Goal: Navigation & Orientation: Locate item on page

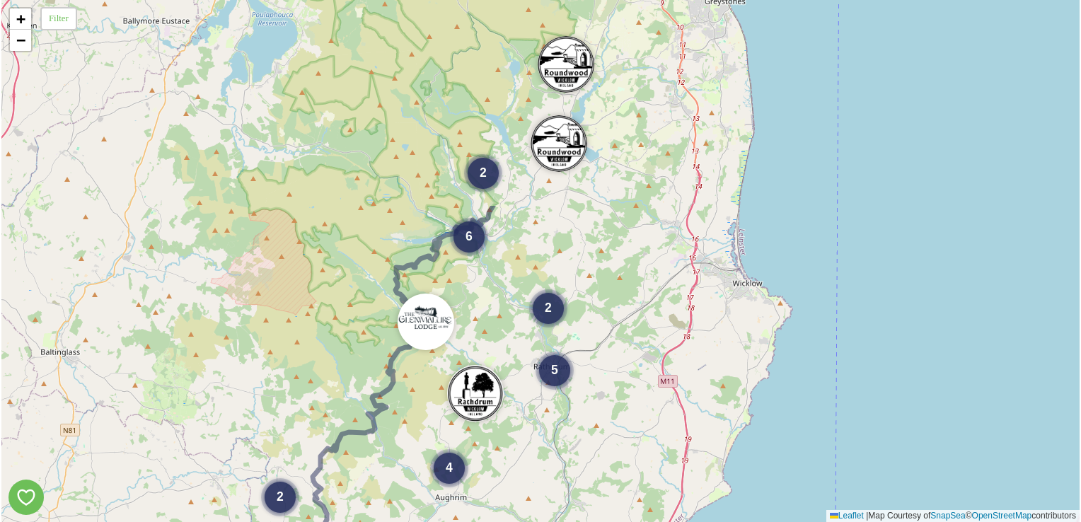
drag, startPoint x: 467, startPoint y: 242, endPoint x: 398, endPoint y: 500, distance: 267.2
click at [398, 500] on div "8 2 5 2 6 4 2 5 3 + − Leaflet | Map Courtesy of SnapSea © OpenStreetMap contrib…" at bounding box center [540, 261] width 1078 height 522
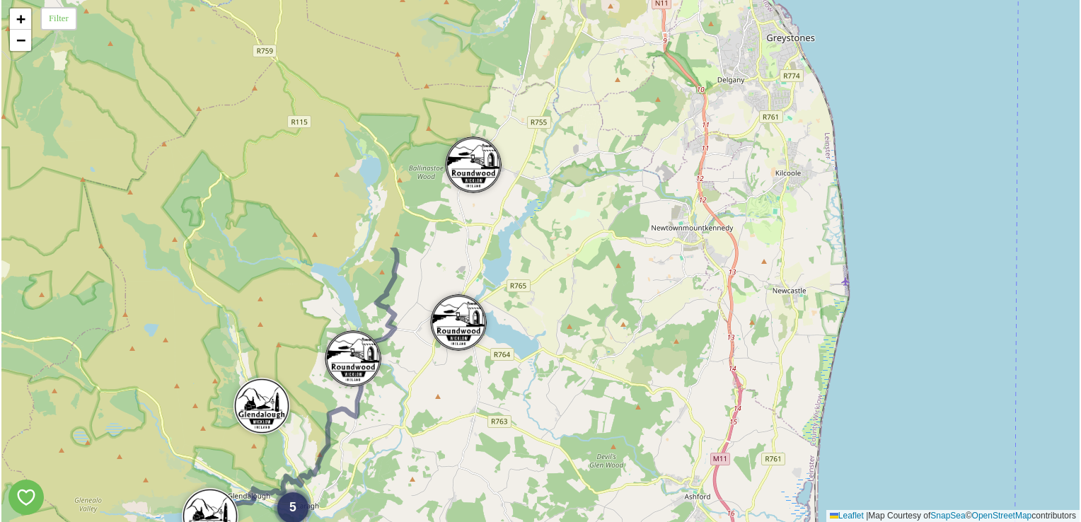
drag, startPoint x: 539, startPoint y: 216, endPoint x: 410, endPoint y: 516, distance: 326.5
click at [410, 516] on div "7 4 5 3 3 + − Leaflet | Map Courtesy of SnapSea © OpenStreetMap contributors" at bounding box center [540, 261] width 1078 height 522
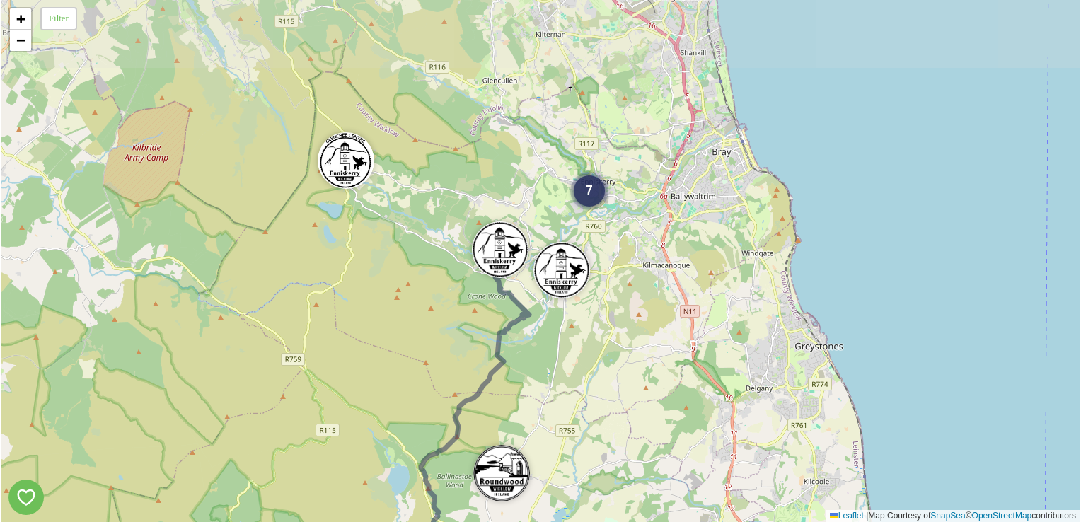
drag, startPoint x: 555, startPoint y: 330, endPoint x: 563, endPoint y: 553, distance: 223.0
click at [563, 521] on html "7 4 5 3 + − Leaflet | Map Courtesy of SnapSea © OpenStreetMap contributors Filt…" at bounding box center [540, 261] width 1081 height 522
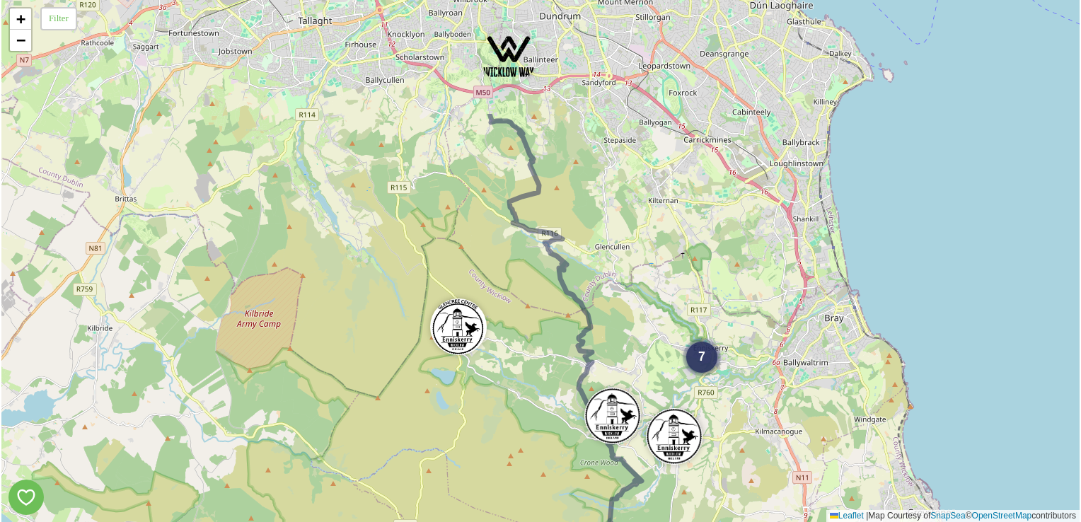
drag, startPoint x: 550, startPoint y: 392, endPoint x: 662, endPoint y: 558, distance: 200.7
click at [662, 521] on html "7 5 + − Leaflet | Map Courtesy of SnapSea © OpenStreetMap contributors Filter /…" at bounding box center [540, 261] width 1081 height 522
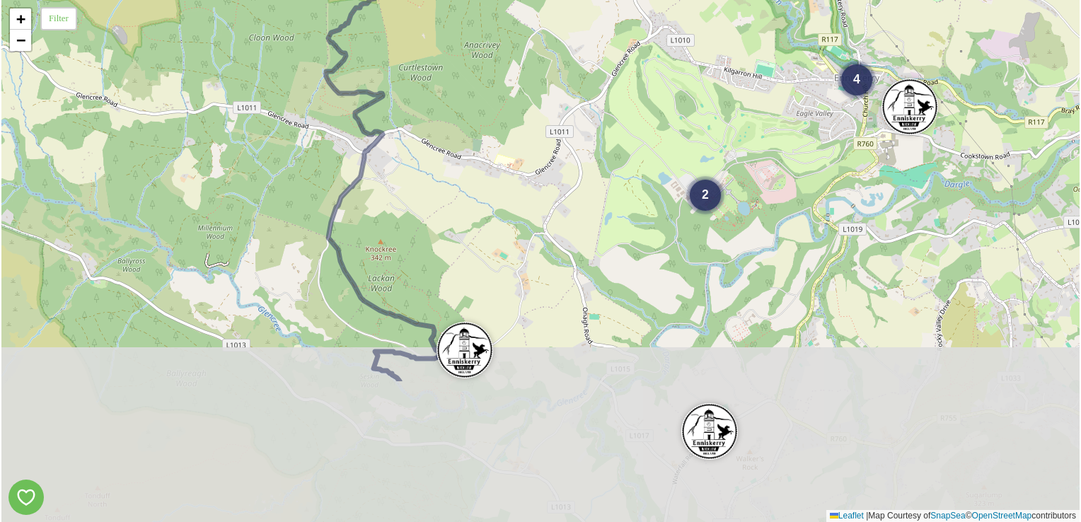
drag, startPoint x: 577, startPoint y: 423, endPoint x: 521, endPoint y: 207, distance: 222.9
click at [521, 207] on div "2 4 + − Leaflet | Map Courtesy of SnapSea © OpenStreetMap contributors" at bounding box center [540, 261] width 1078 height 522
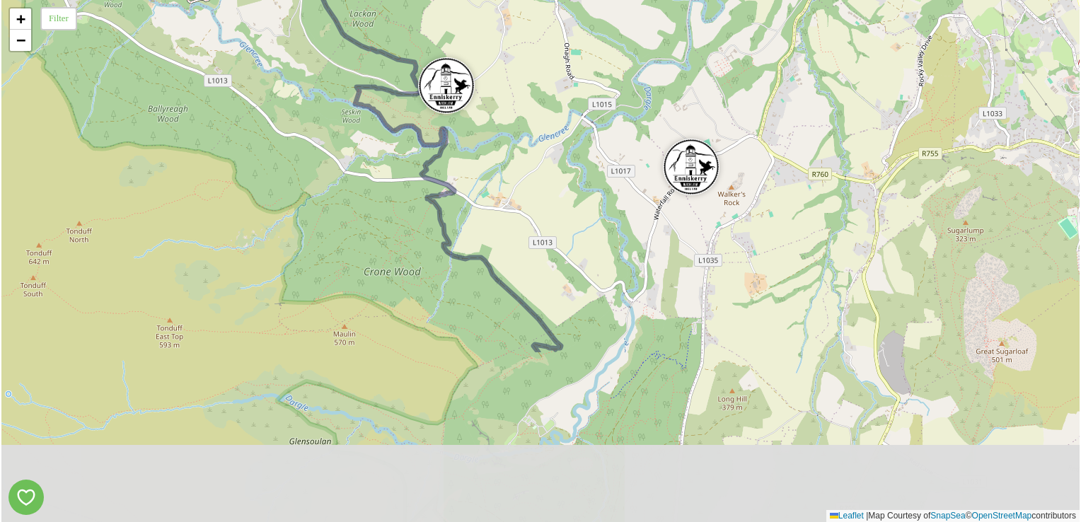
drag, startPoint x: 577, startPoint y: 376, endPoint x: 538, endPoint y: 192, distance: 188.2
click at [538, 192] on div "2 4 + − Leaflet | Map Courtesy of SnapSea © OpenStreetMap contributors" at bounding box center [540, 261] width 1078 height 522
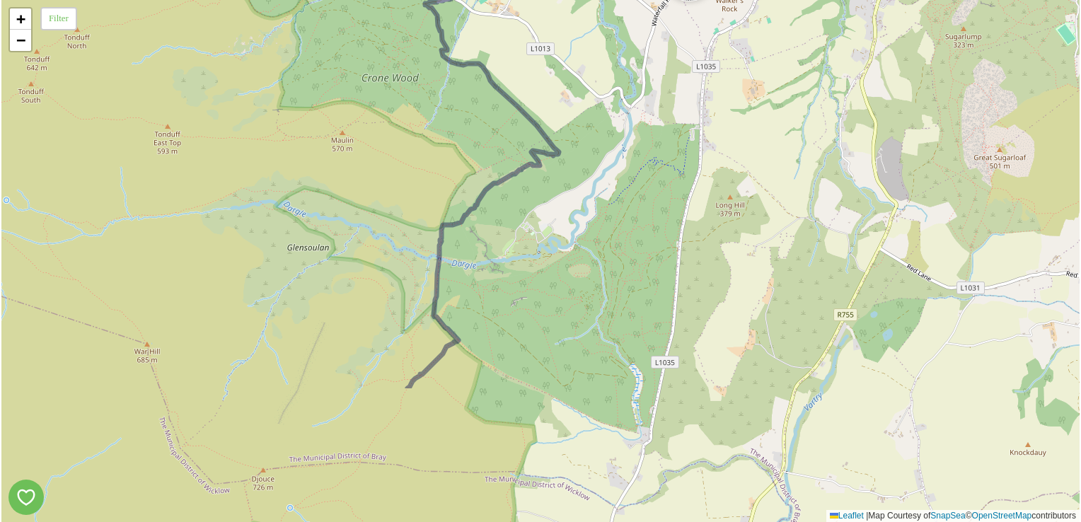
drag, startPoint x: 579, startPoint y: 361, endPoint x: 568, endPoint y: 249, distance: 112.4
click at [568, 249] on div "2 4 + − Leaflet | Map Courtesy of SnapSea © OpenStreetMap contributors" at bounding box center [540, 261] width 1078 height 522
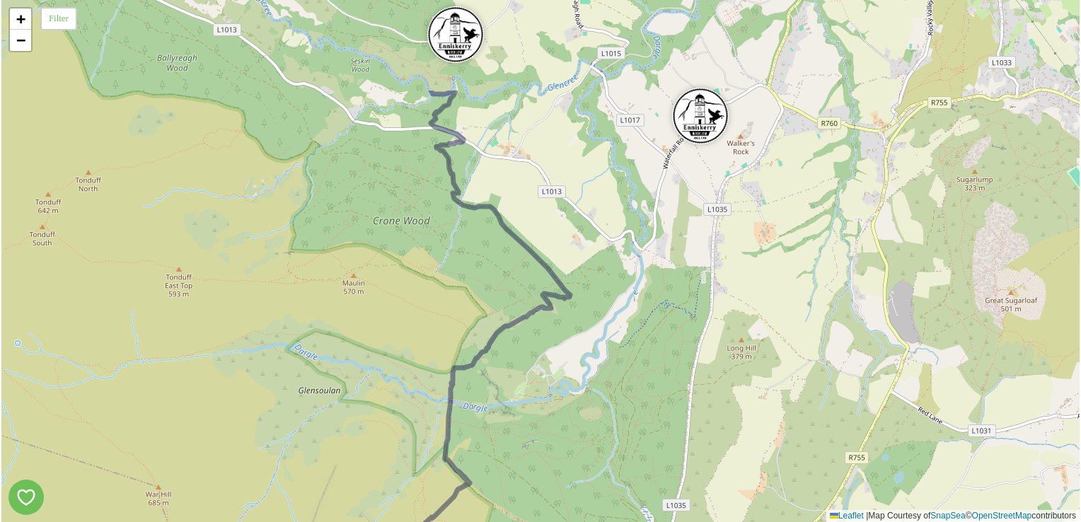
drag, startPoint x: 570, startPoint y: 356, endPoint x: 563, endPoint y: 546, distance: 190.5
click at [563, 521] on html "2 4 + − Leaflet | Map Courtesy of SnapSea © OpenStreetMap contributors Filter /…" at bounding box center [540, 261] width 1081 height 522
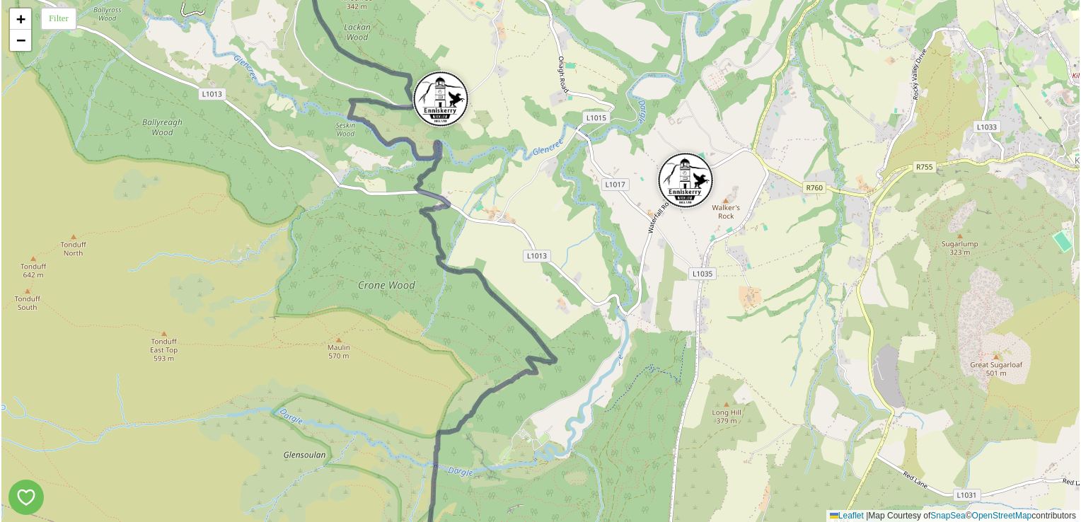
drag, startPoint x: 665, startPoint y: 246, endPoint x: 615, endPoint y: 318, distance: 87.9
click at [615, 318] on div "2 4 + − Leaflet | Map Courtesy of SnapSea © OpenStreetMap contributors" at bounding box center [540, 261] width 1078 height 522
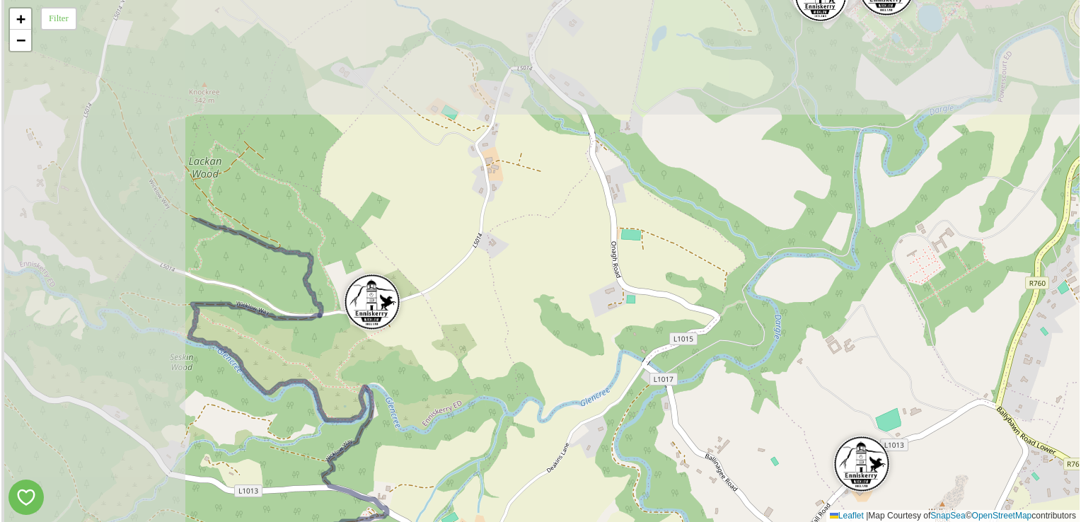
drag, startPoint x: 455, startPoint y: 259, endPoint x: 668, endPoint y: 531, distance: 345.8
click at [668, 521] on html "4 + − Leaflet | Map Courtesy of SnapSea © OpenStreetMap contributors Filter /p/…" at bounding box center [540, 261] width 1081 height 522
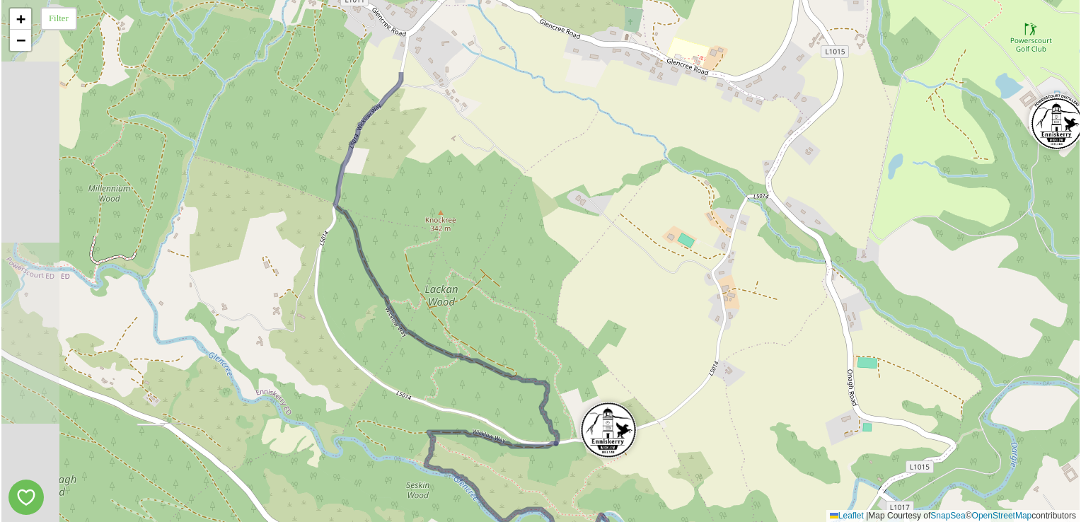
drag, startPoint x: 574, startPoint y: 370, endPoint x: 775, endPoint y: 475, distance: 227.5
click at [775, 475] on div "4 + − Leaflet | Map Courtesy of SnapSea © OpenStreetMap contributors" at bounding box center [540, 261] width 1078 height 522
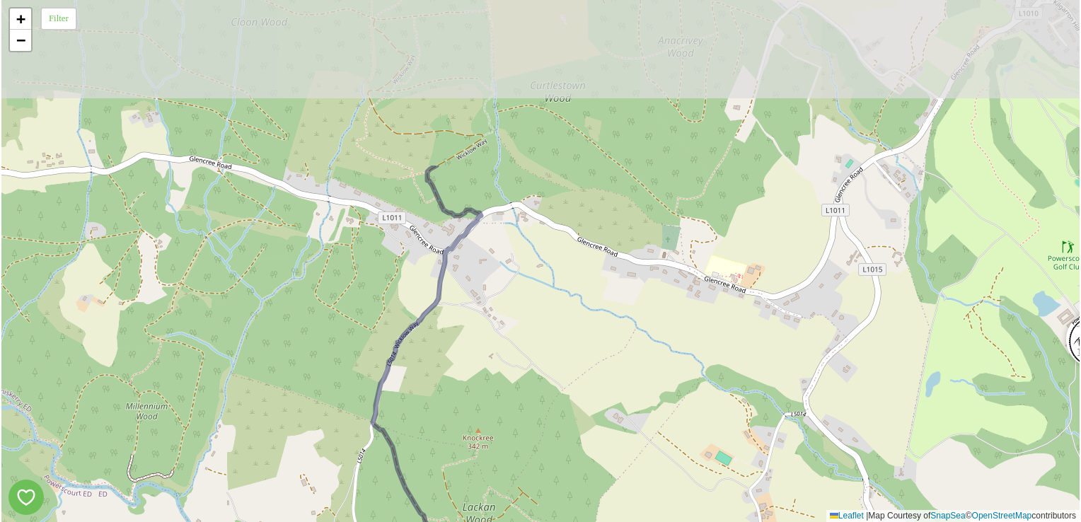
drag, startPoint x: 558, startPoint y: 282, endPoint x: 594, endPoint y: 494, distance: 214.6
click at [594, 494] on div "4 + − Leaflet | Map Courtesy of SnapSea © OpenStreetMap contributors" at bounding box center [540, 261] width 1078 height 522
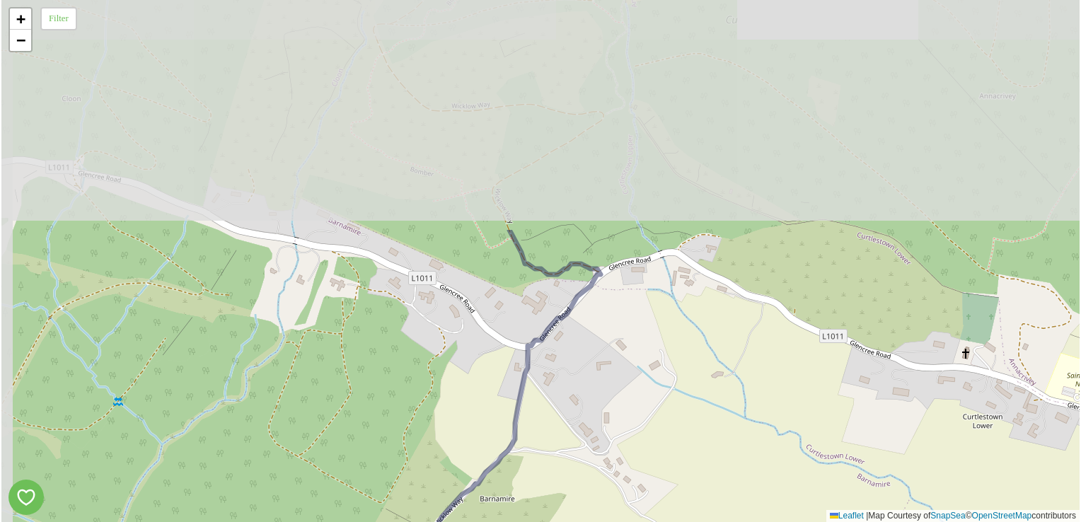
drag, startPoint x: 478, startPoint y: 250, endPoint x: 555, endPoint y: 516, distance: 276.1
click at [555, 516] on div "+ − Leaflet | Map Courtesy of SnapSea © OpenStreetMap contributors" at bounding box center [540, 261] width 1078 height 522
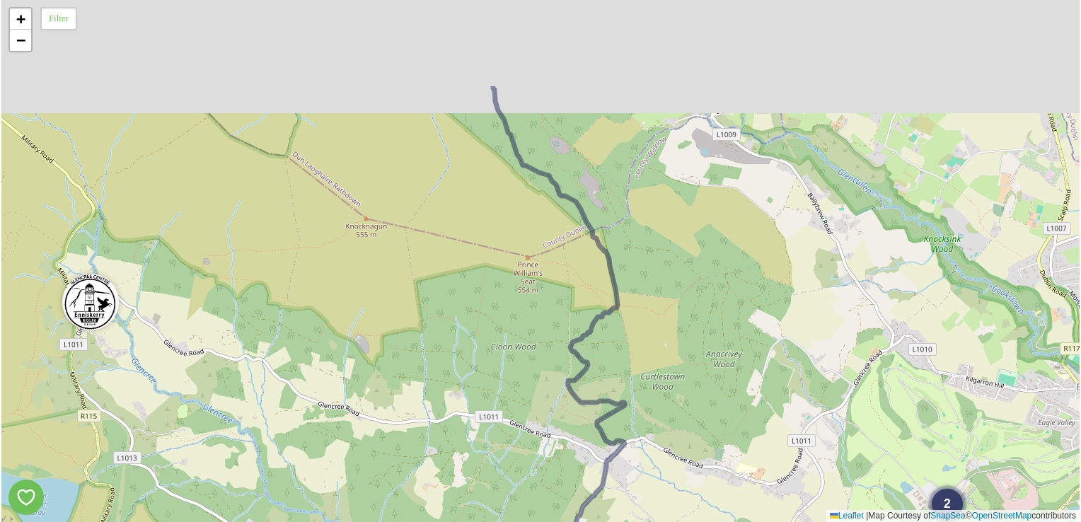
drag, startPoint x: 653, startPoint y: 267, endPoint x: 646, endPoint y: 391, distance: 124.0
click at [646, 391] on div "2 4 + − Leaflet | Map Courtesy of SnapSea © OpenStreetMap contributors" at bounding box center [540, 261] width 1078 height 522
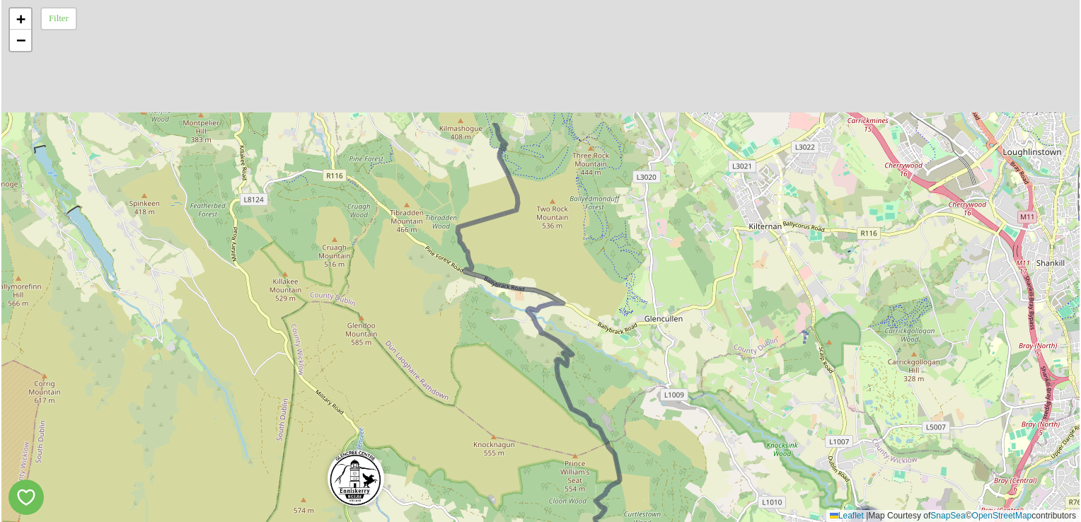
drag, startPoint x: 657, startPoint y: 282, endPoint x: 660, endPoint y: 383, distance: 101.2
click at [660, 383] on div "2 5 + − Leaflet | Map Courtesy of SnapSea © OpenStreetMap contributors" at bounding box center [540, 261] width 1078 height 522
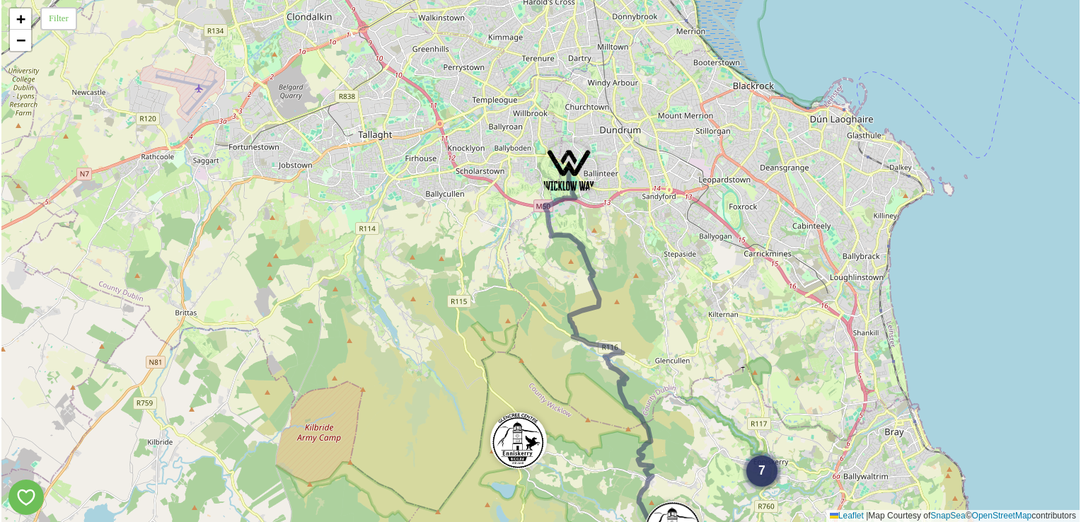
drag, startPoint x: 623, startPoint y: 227, endPoint x: 637, endPoint y: 287, distance: 61.9
click at [637, 287] on div "7 5 + − Leaflet | Map Courtesy of SnapSea © OpenStreetMap contributors" at bounding box center [540, 261] width 1078 height 522
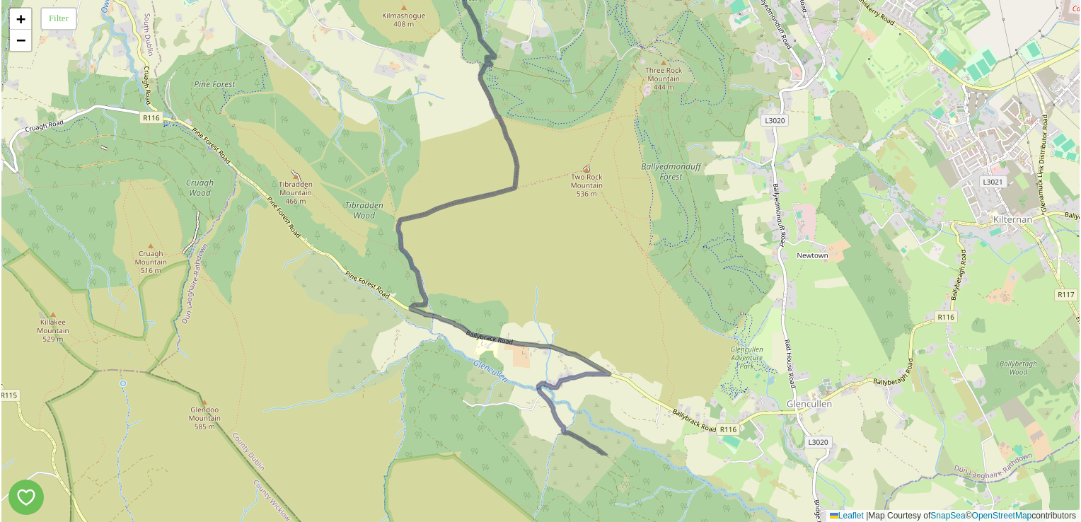
drag, startPoint x: 609, startPoint y: 412, endPoint x: 605, endPoint y: 291, distance: 121.1
click at [605, 291] on div "2 4 + − Leaflet | Map Courtesy of SnapSea © OpenStreetMap contributors" at bounding box center [540, 261] width 1078 height 522
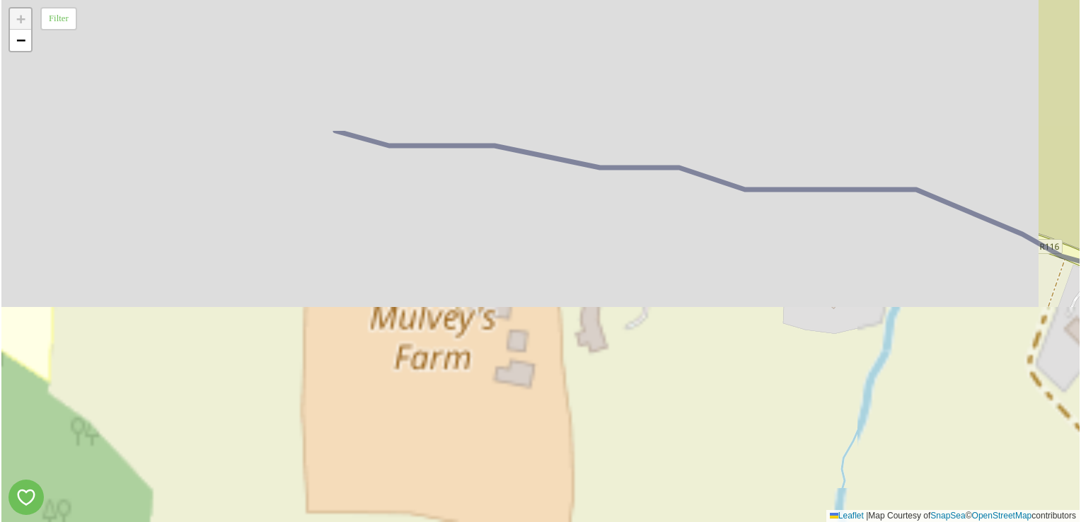
drag, startPoint x: 506, startPoint y: 348, endPoint x: 501, endPoint y: 442, distance: 94.2
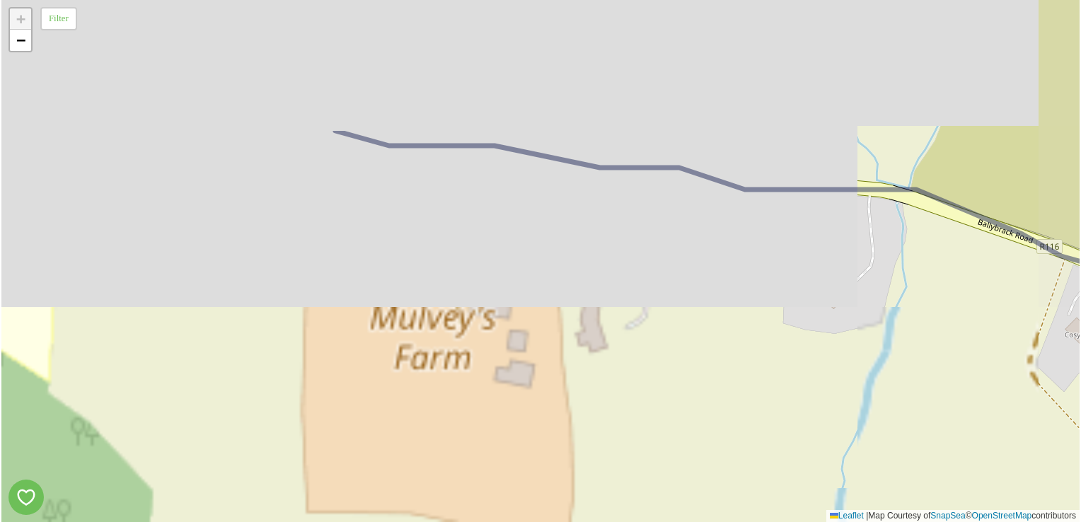
click at [501, 442] on div "+ − Leaflet | Map Courtesy of SnapSea © OpenStreetMap contributors" at bounding box center [540, 261] width 1078 height 522
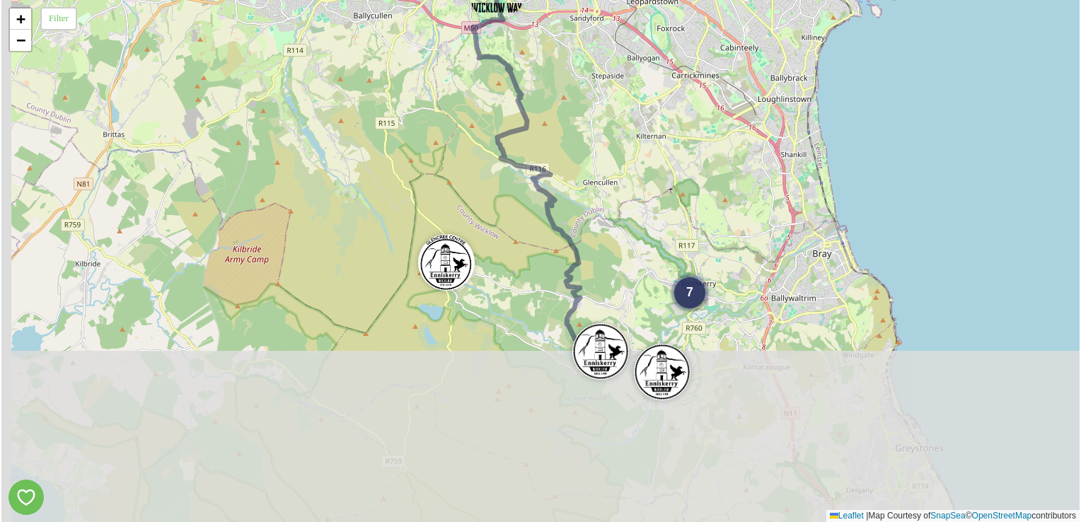
drag, startPoint x: 628, startPoint y: 360, endPoint x: 659, endPoint y: 121, distance: 241.2
click at [655, 132] on div "7 + − Leaflet | Map Courtesy of SnapSea © OpenStreetMap contributors" at bounding box center [540, 261] width 1078 height 522
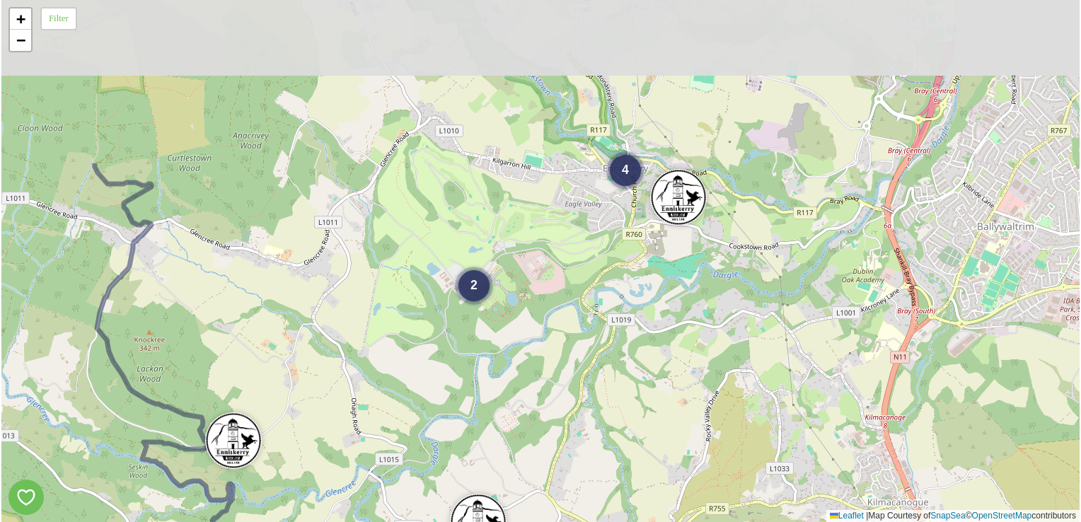
drag, startPoint x: 491, startPoint y: 135, endPoint x: 523, endPoint y: 350, distance: 216.7
click at [523, 350] on div "2 4 + − Leaflet | Map Courtesy of SnapSea © OpenStreetMap contributors" at bounding box center [540, 261] width 1078 height 522
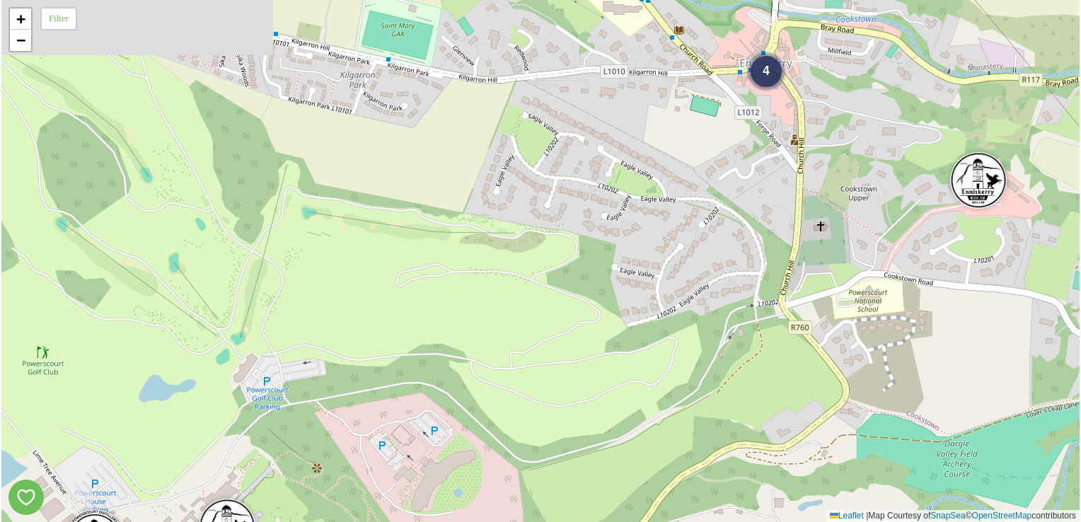
drag, startPoint x: 679, startPoint y: 174, endPoint x: 441, endPoint y: 474, distance: 382.8
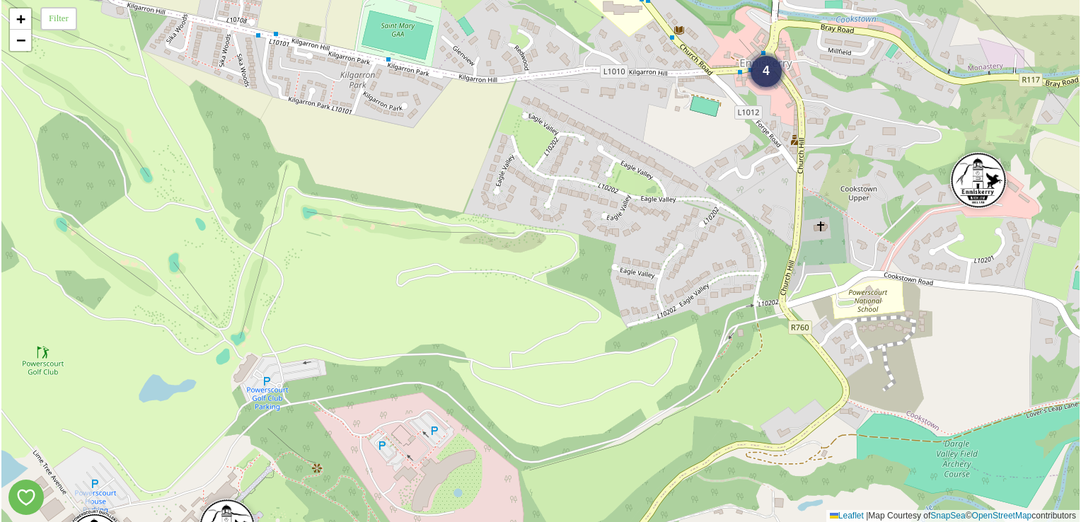
click at [441, 474] on div "4 + − Leaflet | Map Courtesy of SnapSea © OpenStreetMap contributors" at bounding box center [540, 261] width 1078 height 522
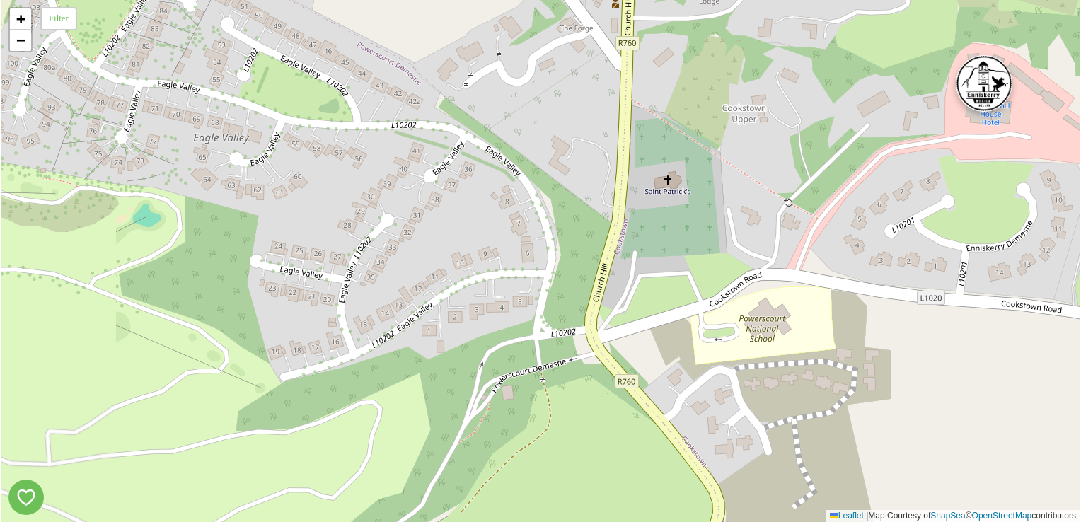
click at [988, 87] on img at bounding box center [984, 83] width 57 height 57
